Goal: Transaction & Acquisition: Purchase product/service

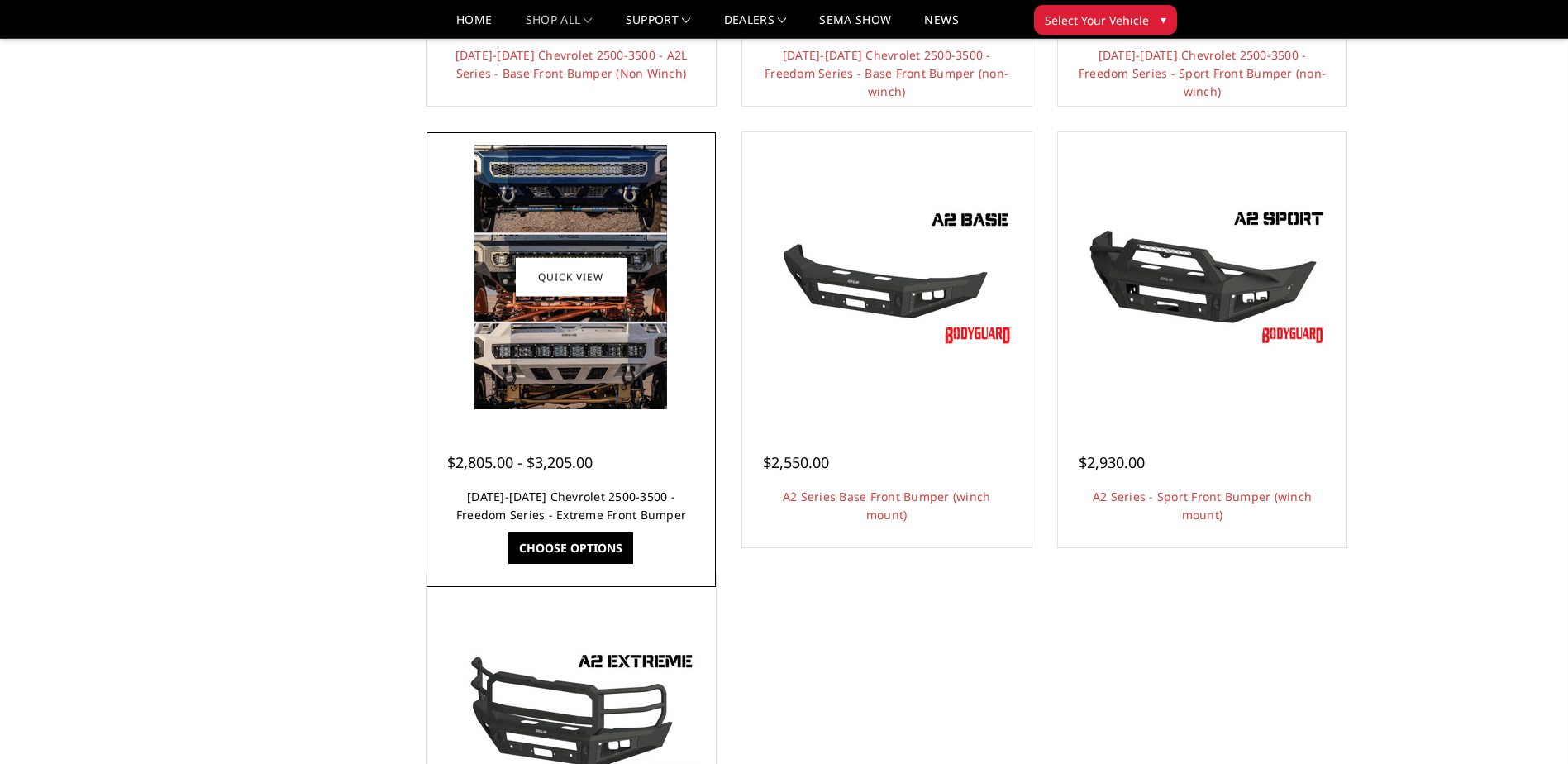
scroll to position [992, 0]
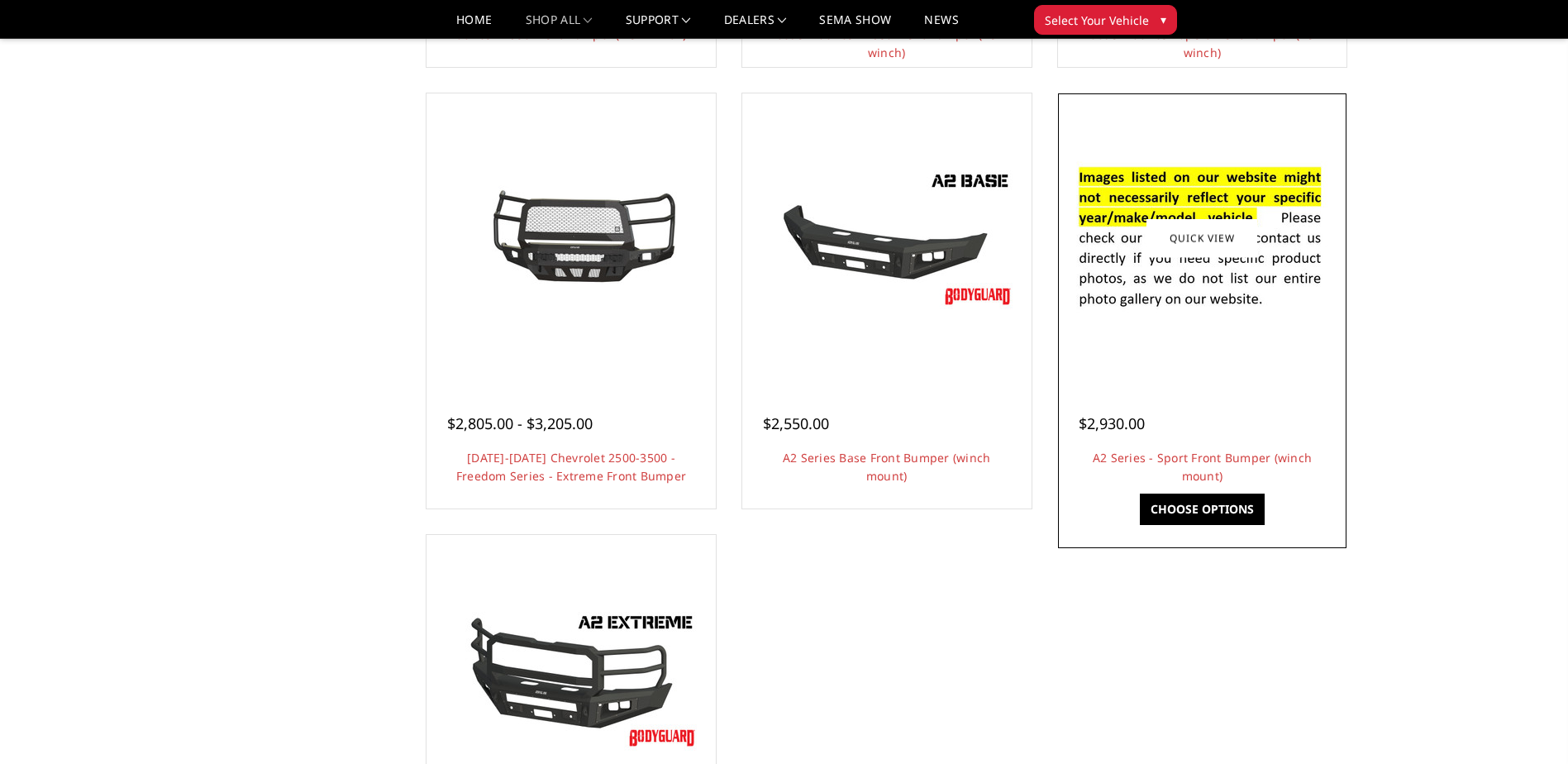
click at [1164, 298] on img at bounding box center [1202, 238] width 265 height 180
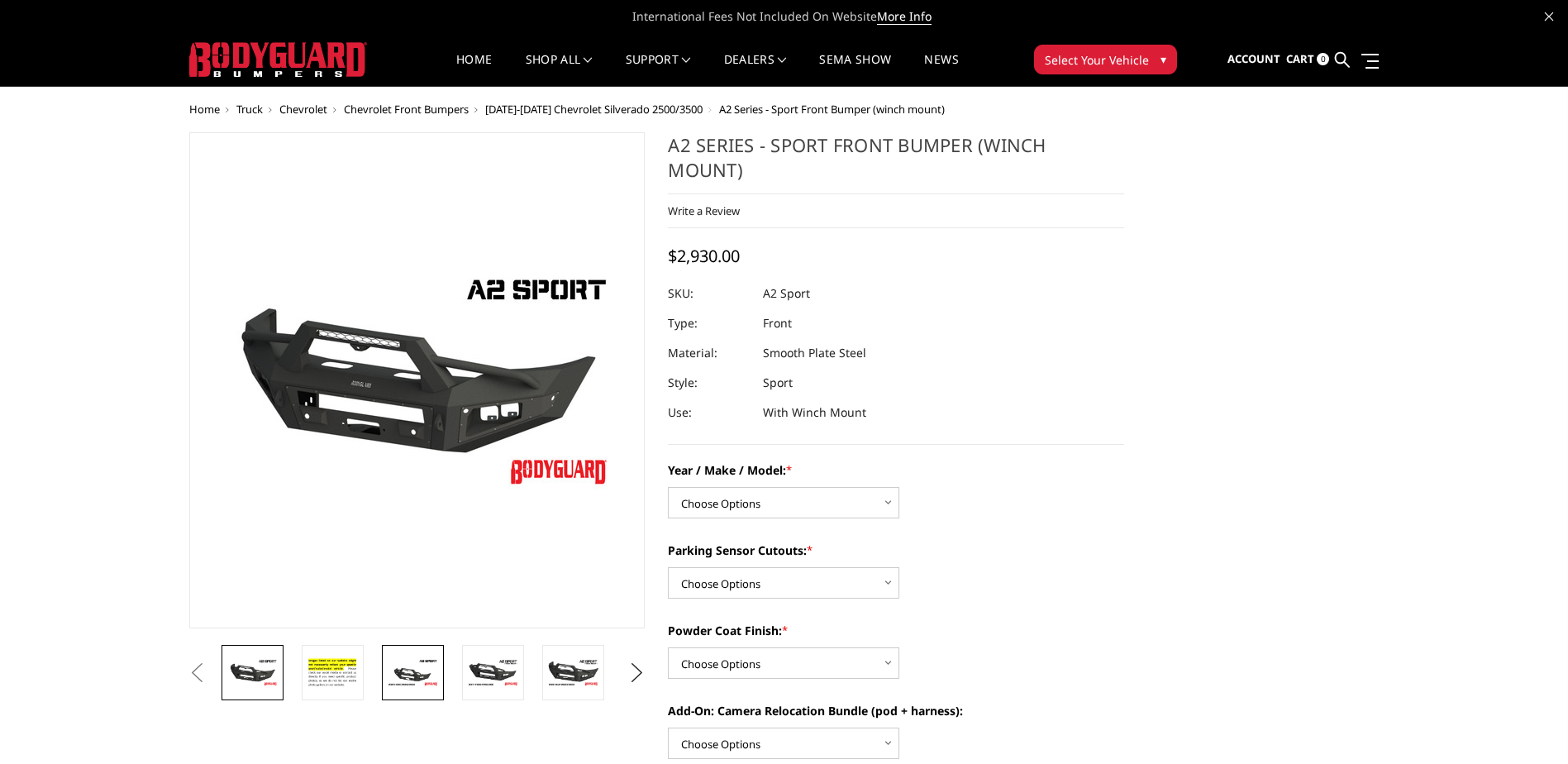
click at [399, 669] on img at bounding box center [413, 672] width 52 height 28
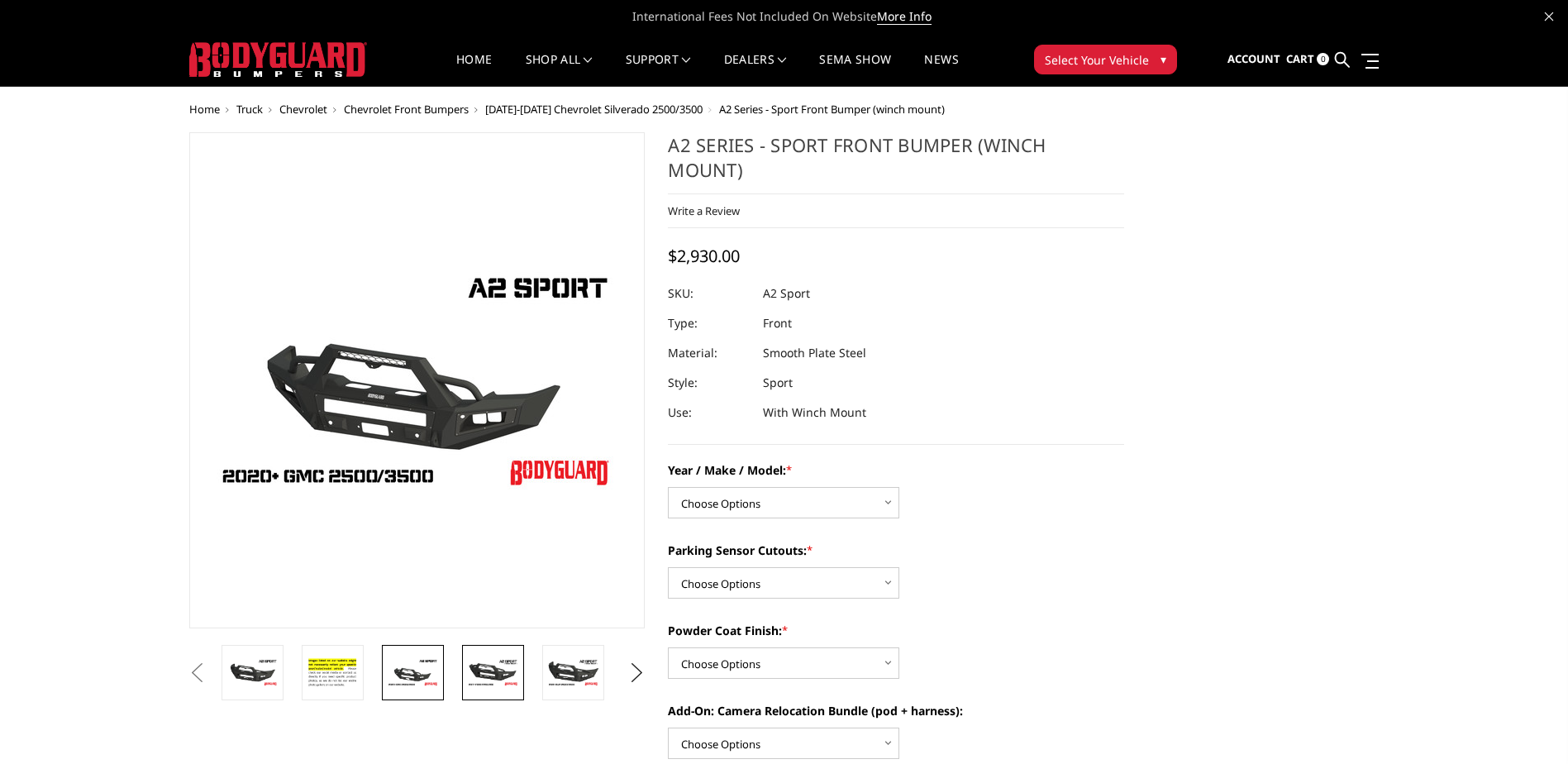
drag, startPoint x: 473, startPoint y: 662, endPoint x: 495, endPoint y: 654, distance: 23.4
click at [474, 662] on img at bounding box center [493, 672] width 52 height 28
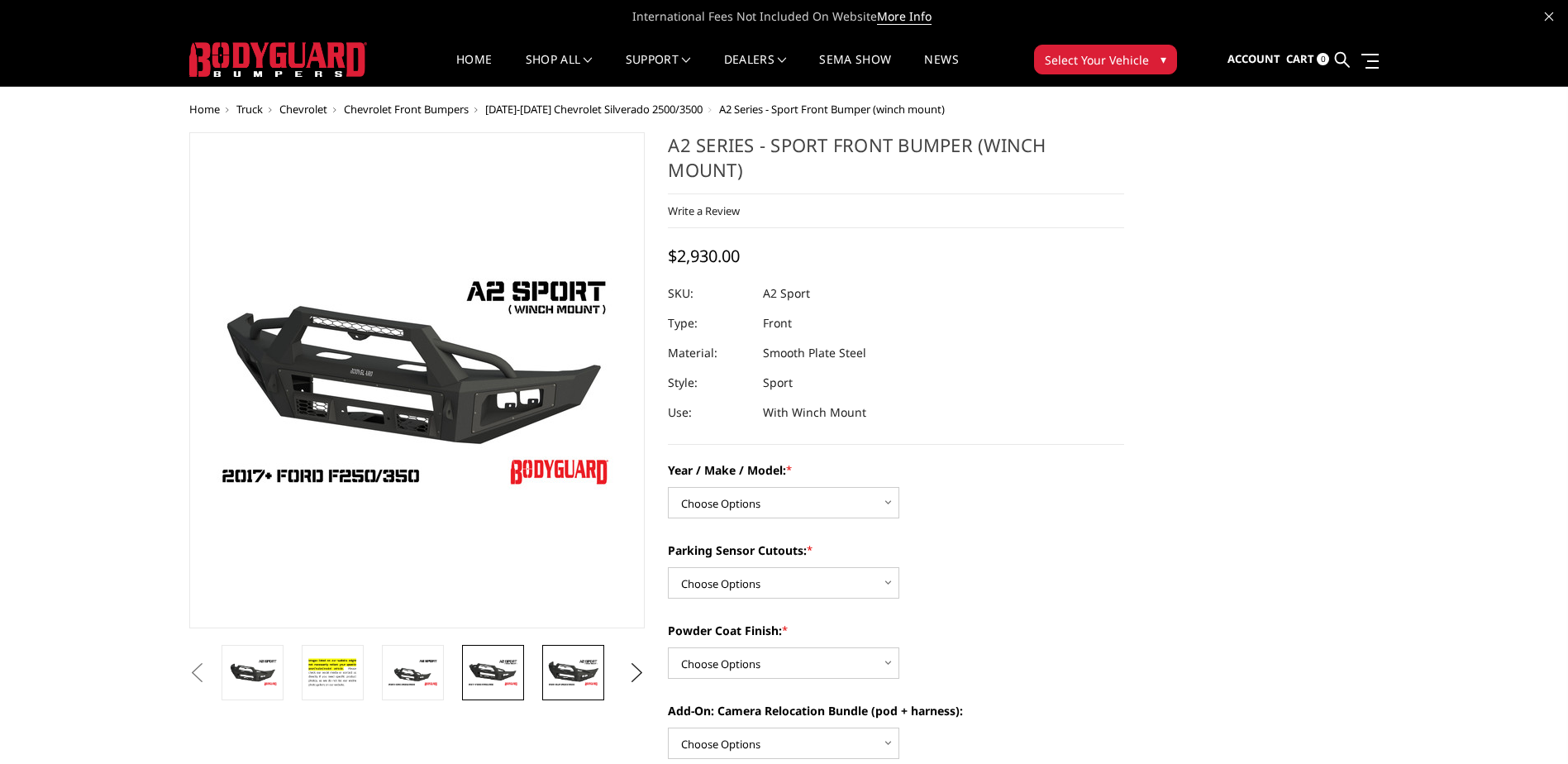
click at [561, 665] on img at bounding box center [573, 672] width 52 height 28
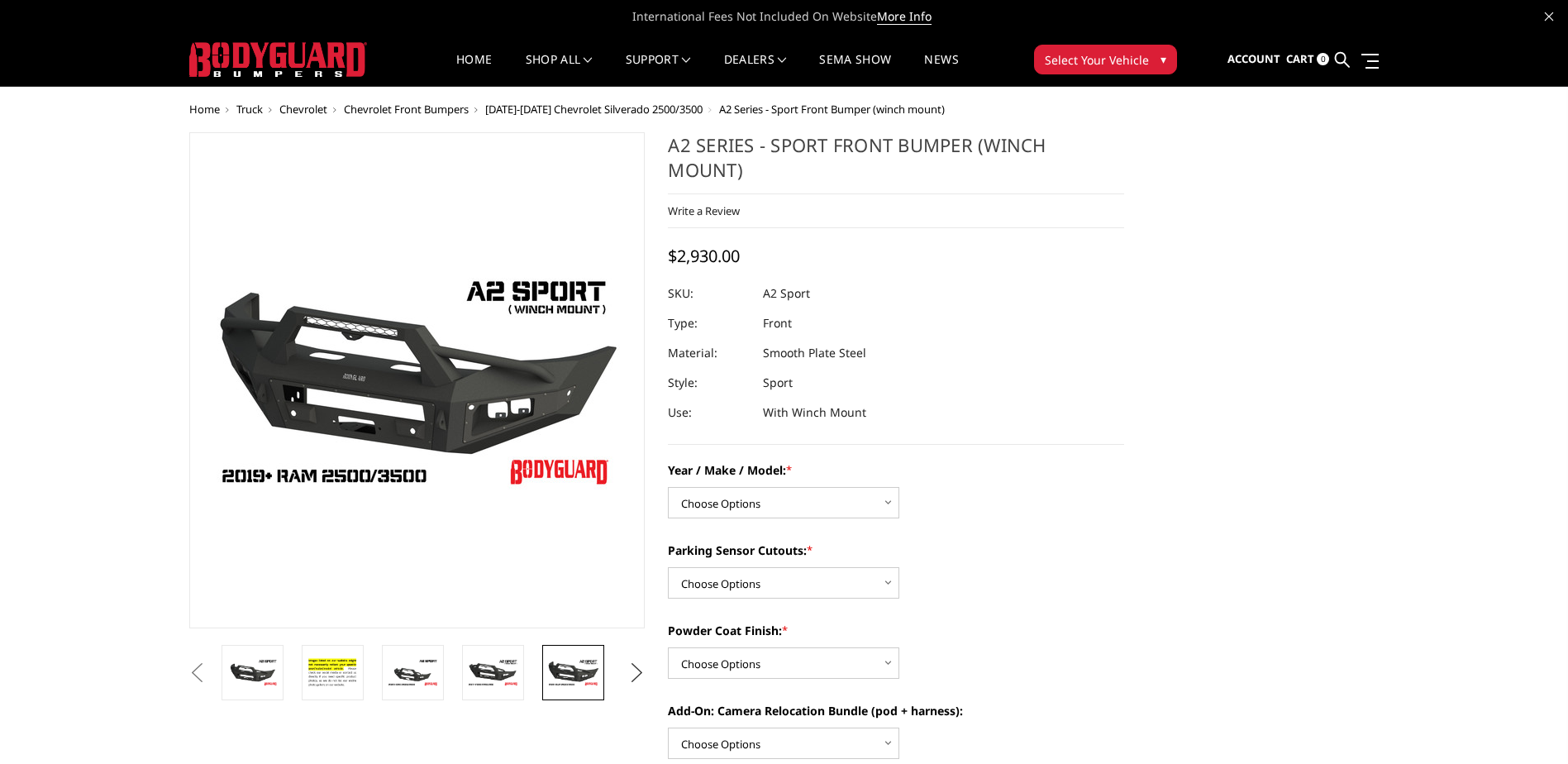
click at [632, 669] on button "Next" at bounding box center [637, 673] width 25 height 25
click at [634, 670] on button "Next" at bounding box center [637, 673] width 25 height 25
click at [636, 669] on button "Next" at bounding box center [637, 673] width 25 height 25
click at [634, 669] on button "Next" at bounding box center [637, 673] width 25 height 25
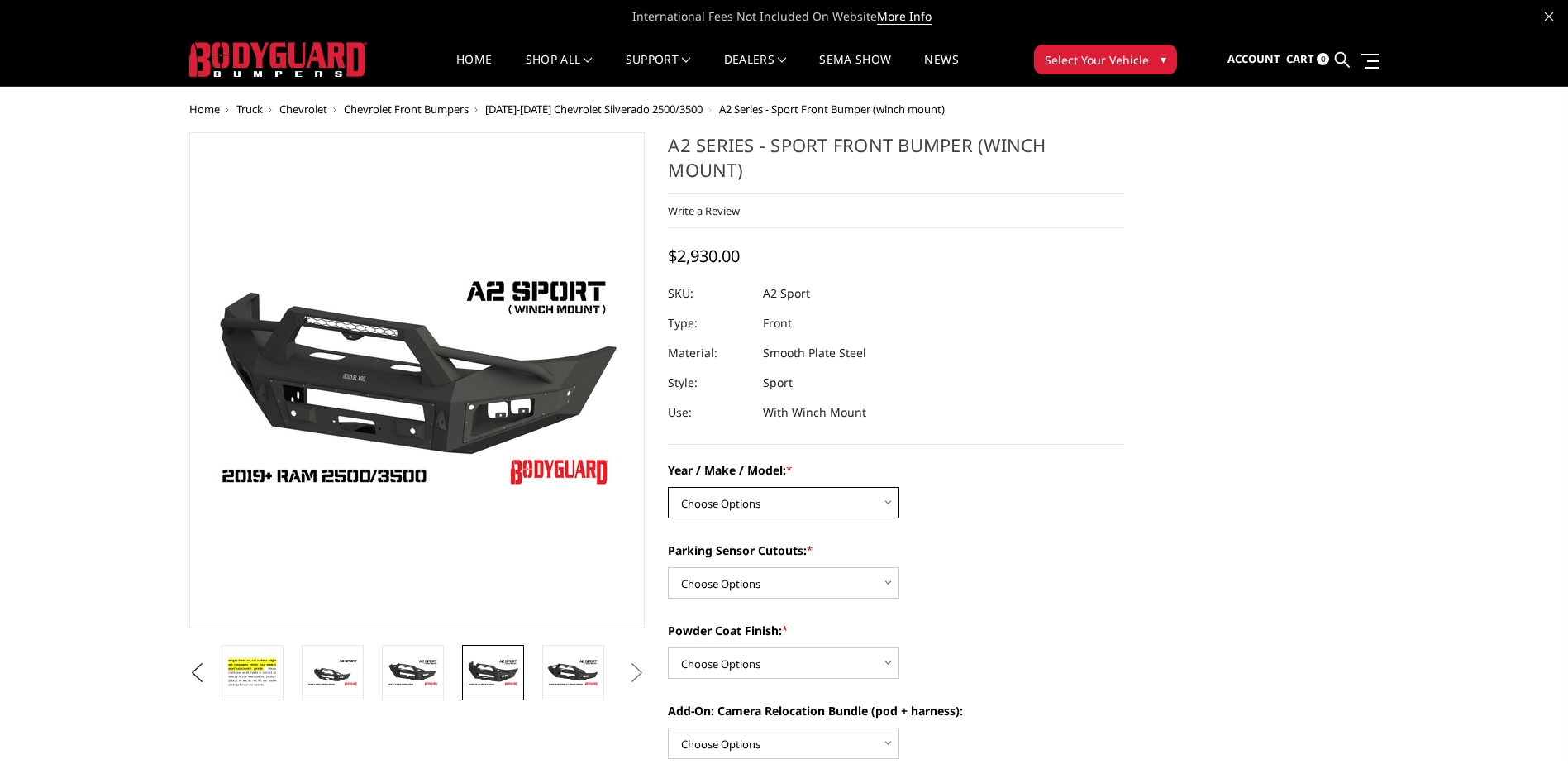
click at [888, 503] on select "Choose Options Chevrolet 20-23 2500 / 3500 Ford 17-22 F250 / F350 Ford 17-22 F4…" at bounding box center [784, 502] width 232 height 31
select select "1320"
click at [668, 487] on select "Choose Options Chevrolet 20-23 2500 / 3500 Ford 17-22 F250 / F350 Ford 17-22 F4…" at bounding box center [784, 502] width 232 height 31
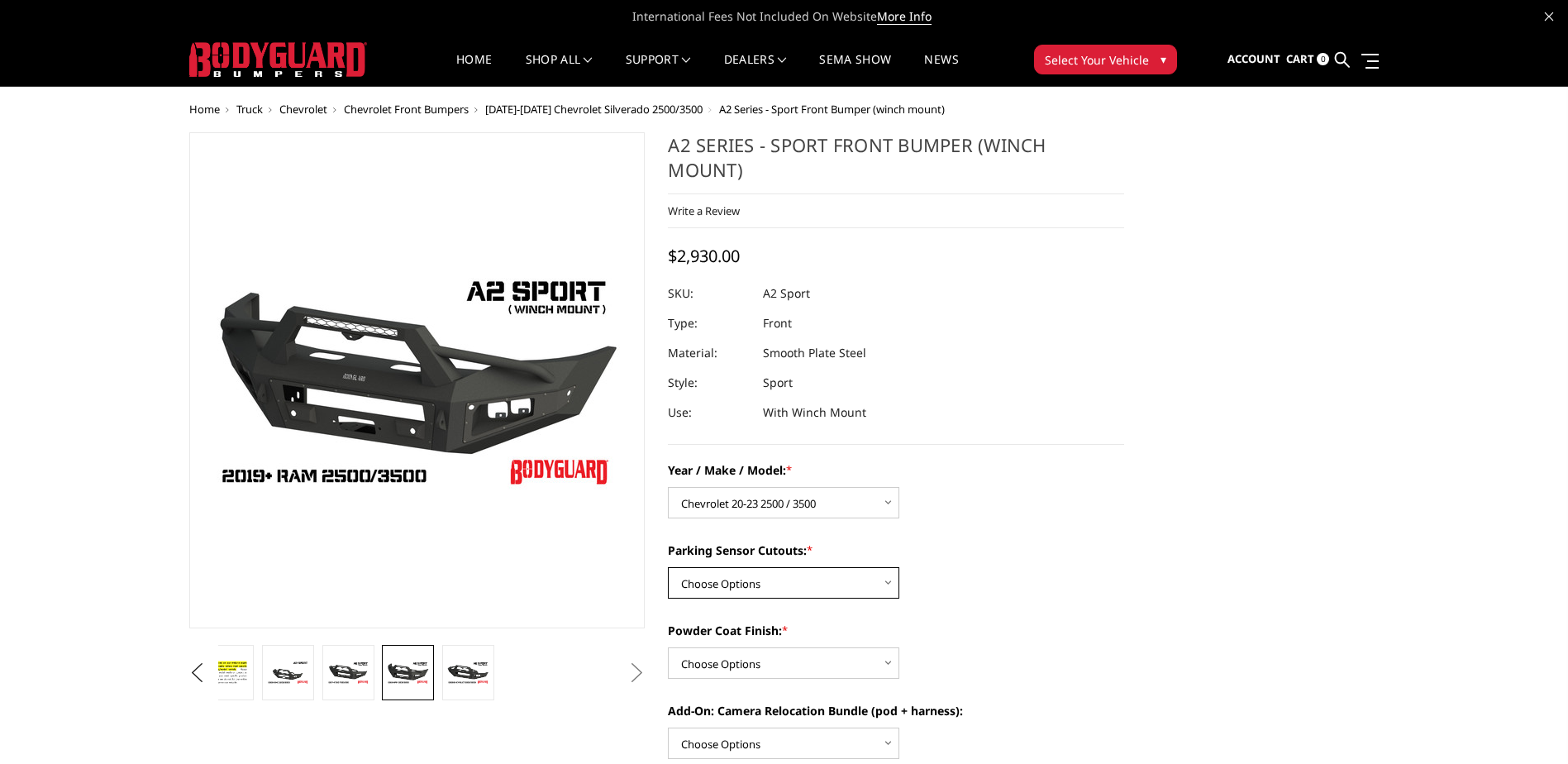
click at [756, 589] on select "Choose Options Yes - I have front parking sensors No - I do NOT have parking se…" at bounding box center [784, 582] width 232 height 31
select select "541"
click at [668, 567] on select "Choose Options Yes - I have front parking sensors No - I do NOT have parking se…" at bounding box center [784, 582] width 232 height 31
click at [744, 661] on select "Choose Options Bare metal (included) Texture Black Powder Coat" at bounding box center [784, 662] width 232 height 31
select select "518"
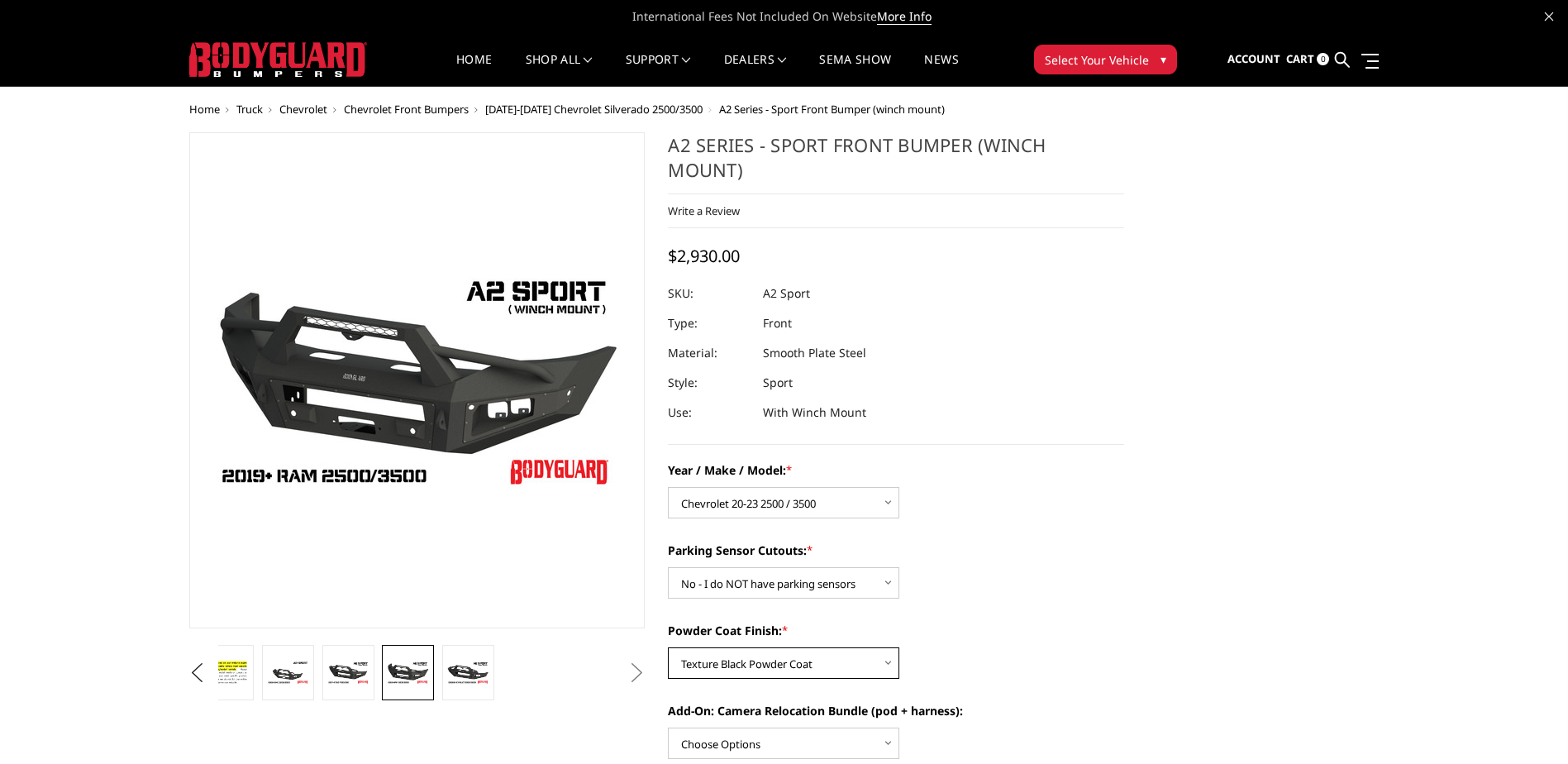
click at [668, 647] on select "Choose Options Bare metal (included) Texture Black Powder Coat" at bounding box center [784, 662] width 232 height 31
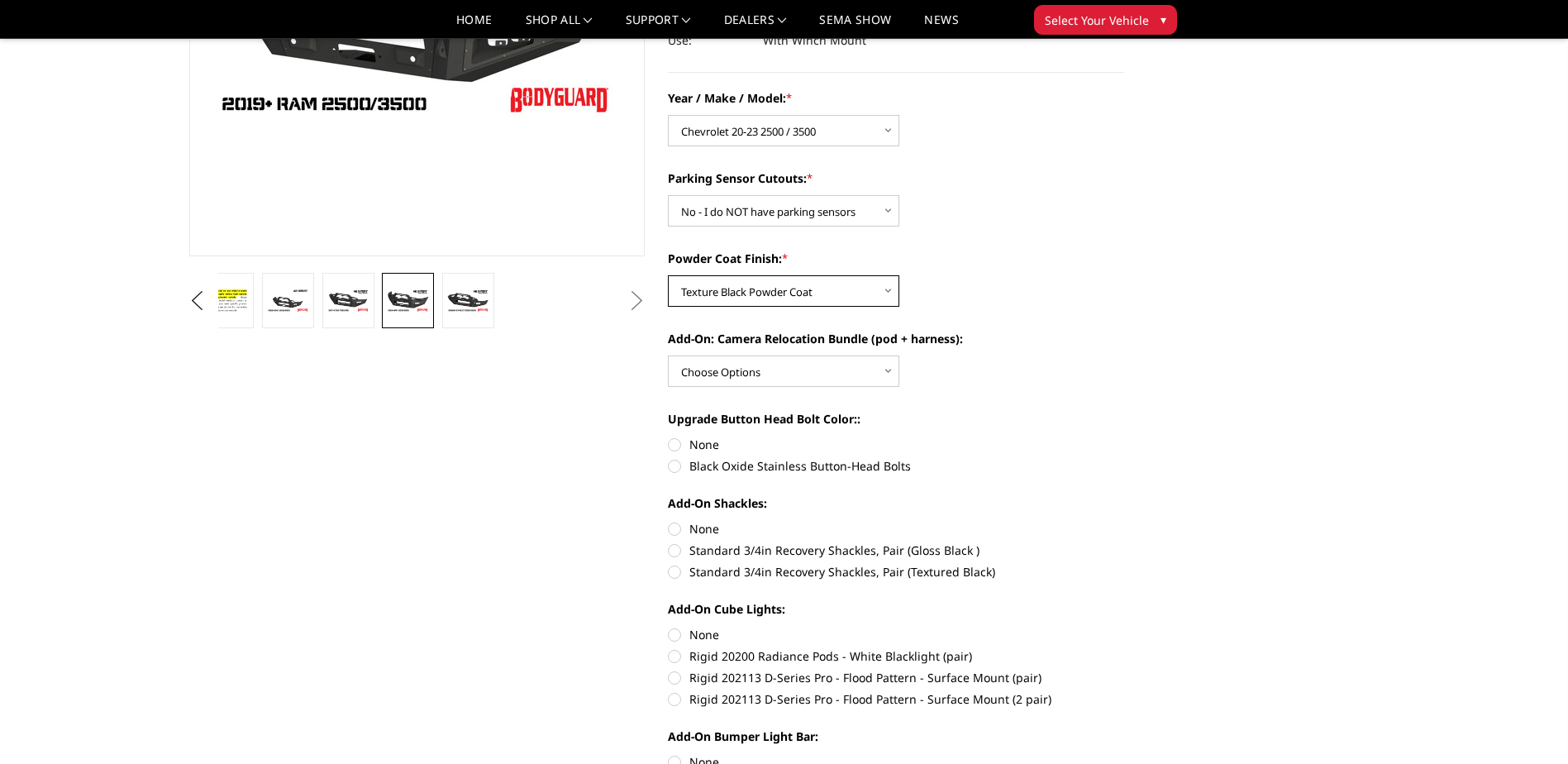
scroll to position [330, 0]
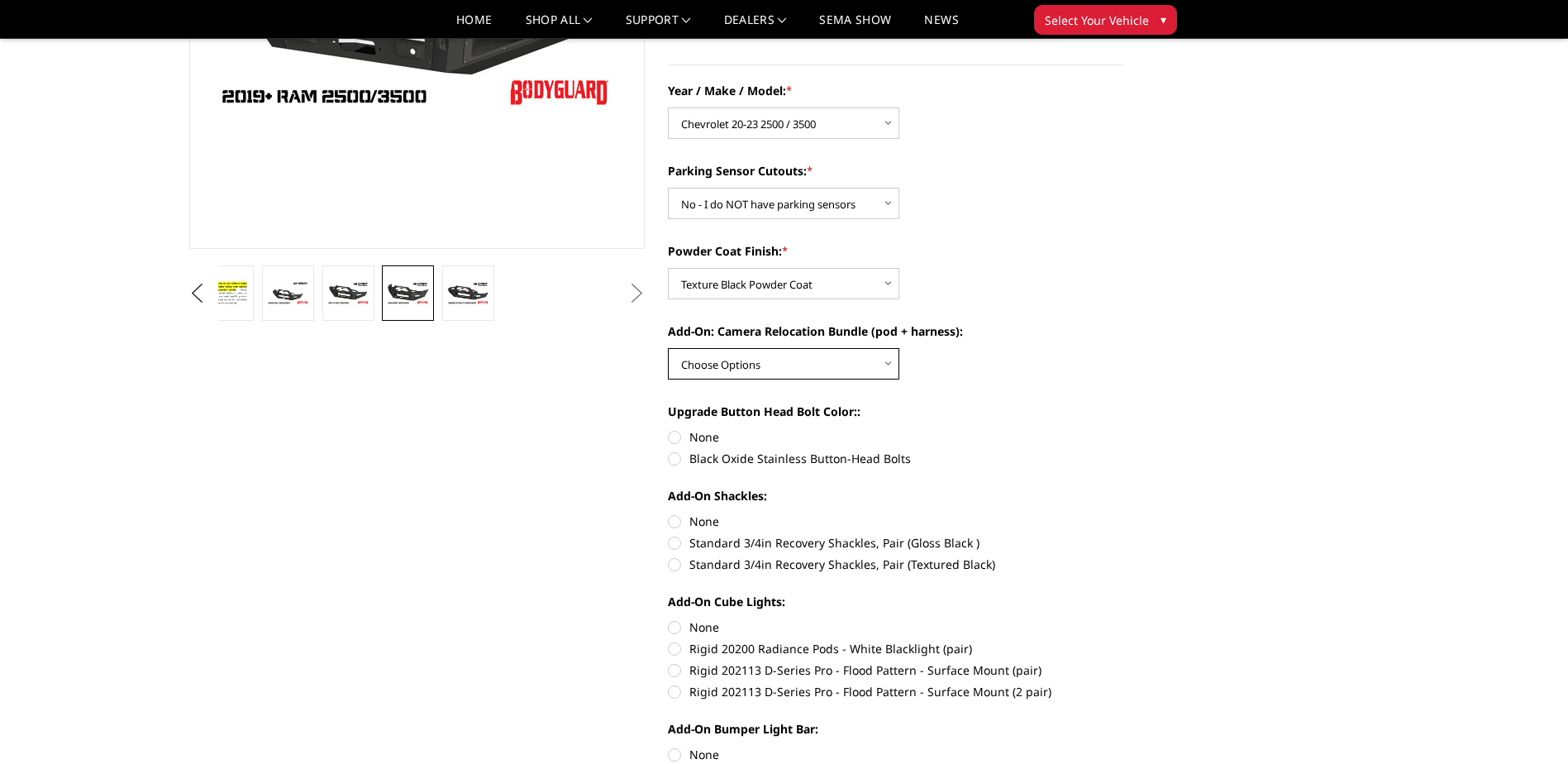
click at [890, 363] on select "Choose Options WITH front camera relocation harness + pod mount WITHOUT front c…" at bounding box center [784, 363] width 232 height 31
select select "1700"
click at [668, 348] on select "Choose Options WITH front camera relocation harness + pod mount WITHOUT front c…" at bounding box center [784, 363] width 232 height 31
click at [673, 459] on label "Black Oxide Stainless Button-Head Bolts" at bounding box center [896, 458] width 457 height 17
click at [1125, 429] on input "Black Oxide Stainless Button-Head Bolts" at bounding box center [1125, 428] width 1 height 1
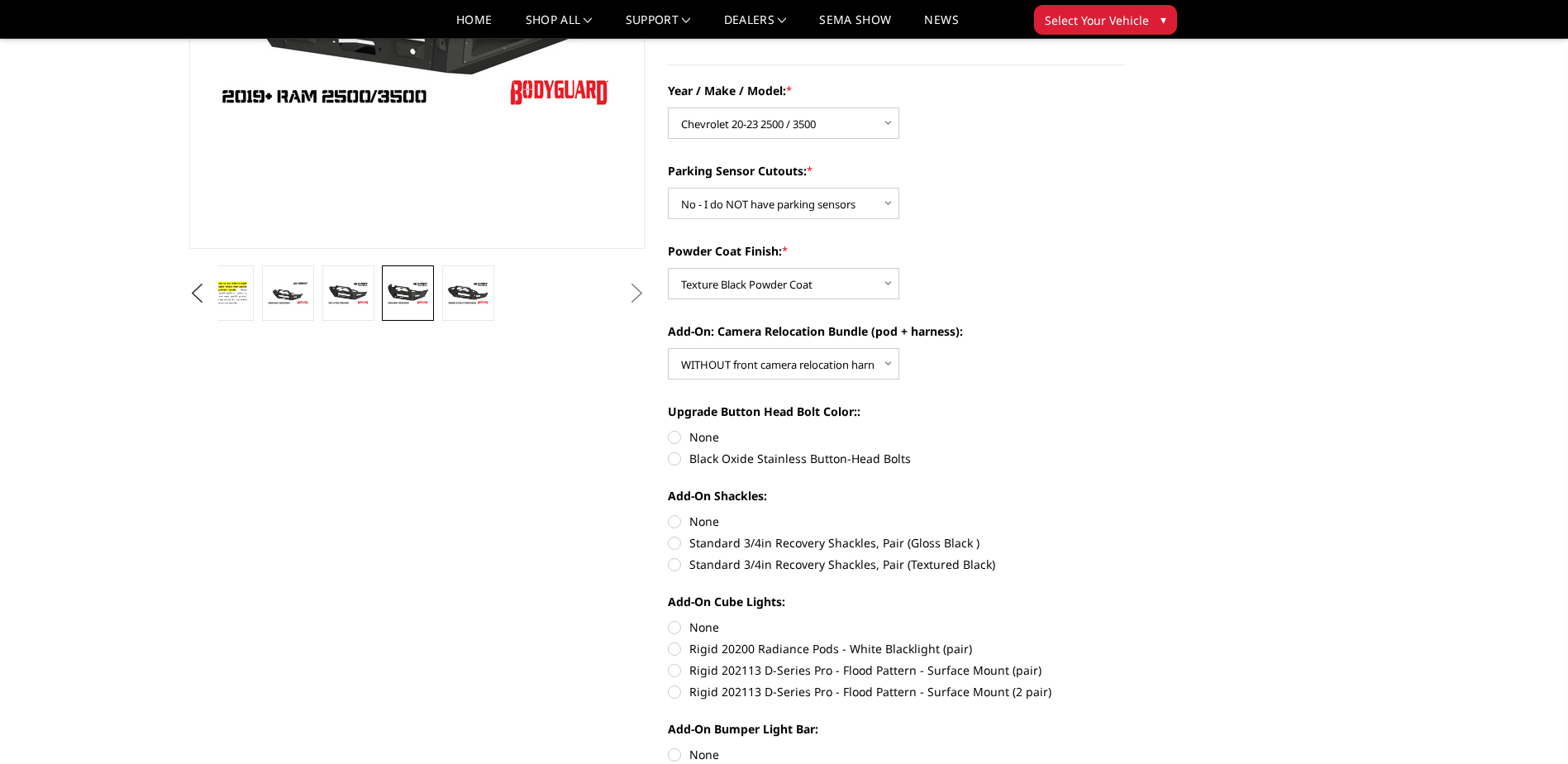
radio input "true"
click at [676, 545] on label "Standard 3/4in Recovery Shackles, Pair (Gloss Black )" at bounding box center [896, 543] width 457 height 17
click at [1125, 513] on input "Standard 3/4in Recovery Shackles, Pair (Gloss Black )" at bounding box center [1125, 512] width 1 height 1
radio input "true"
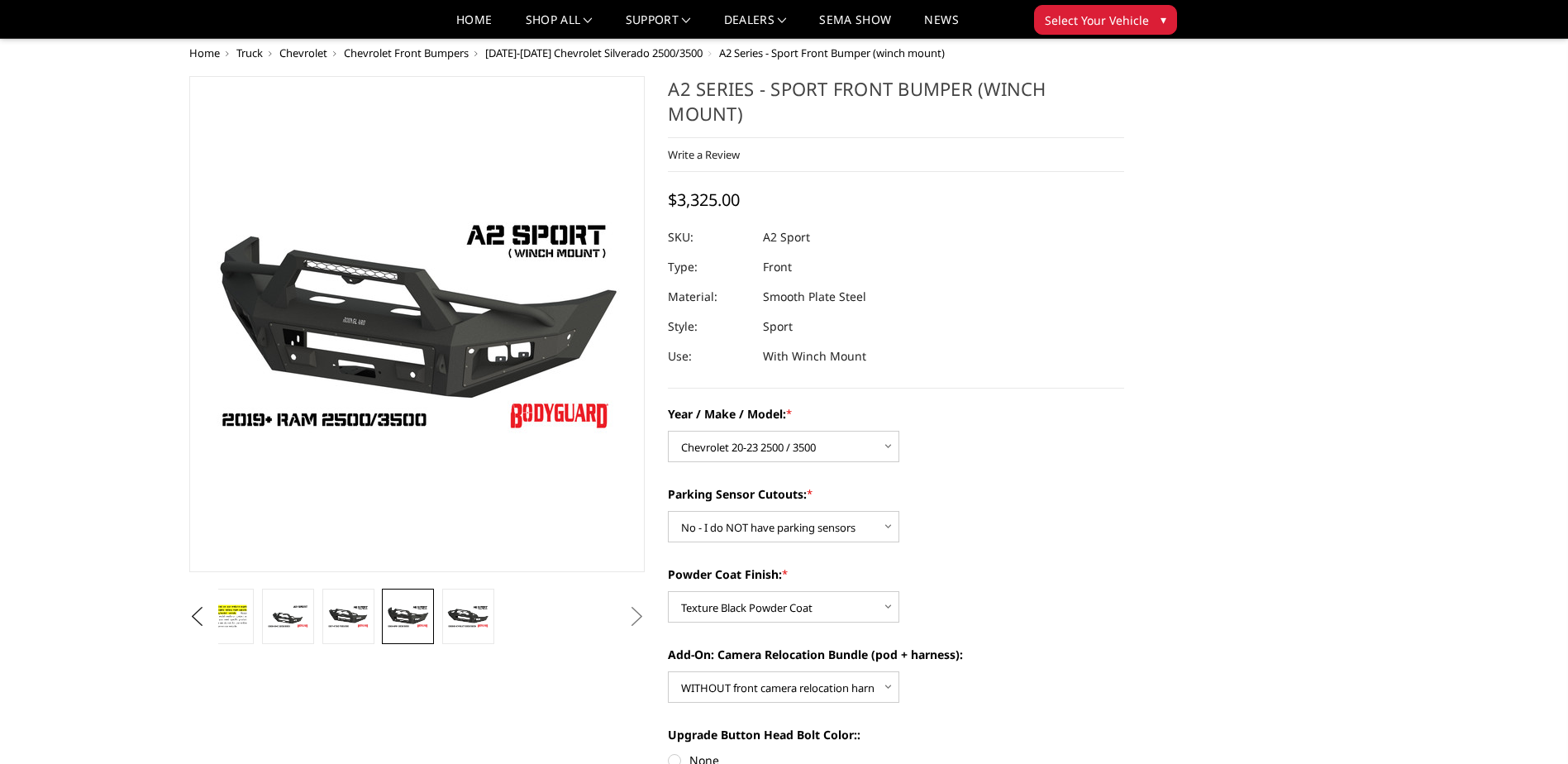
scroll to position [0, 0]
